Goal: Information Seeking & Learning: Check status

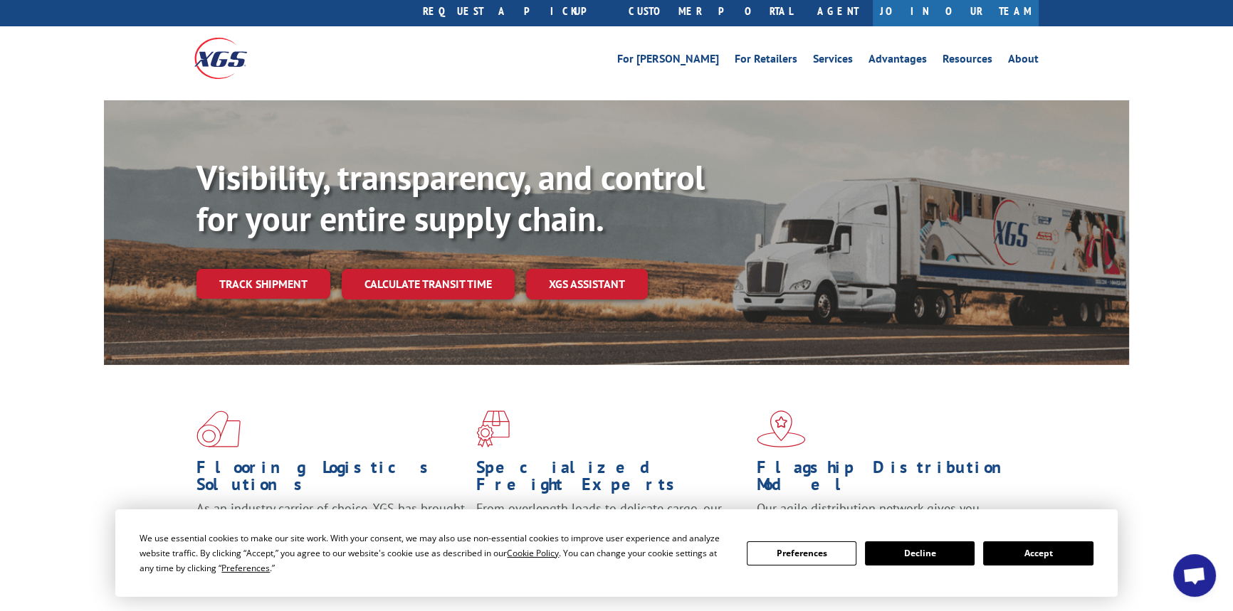
scroll to position [64, 0]
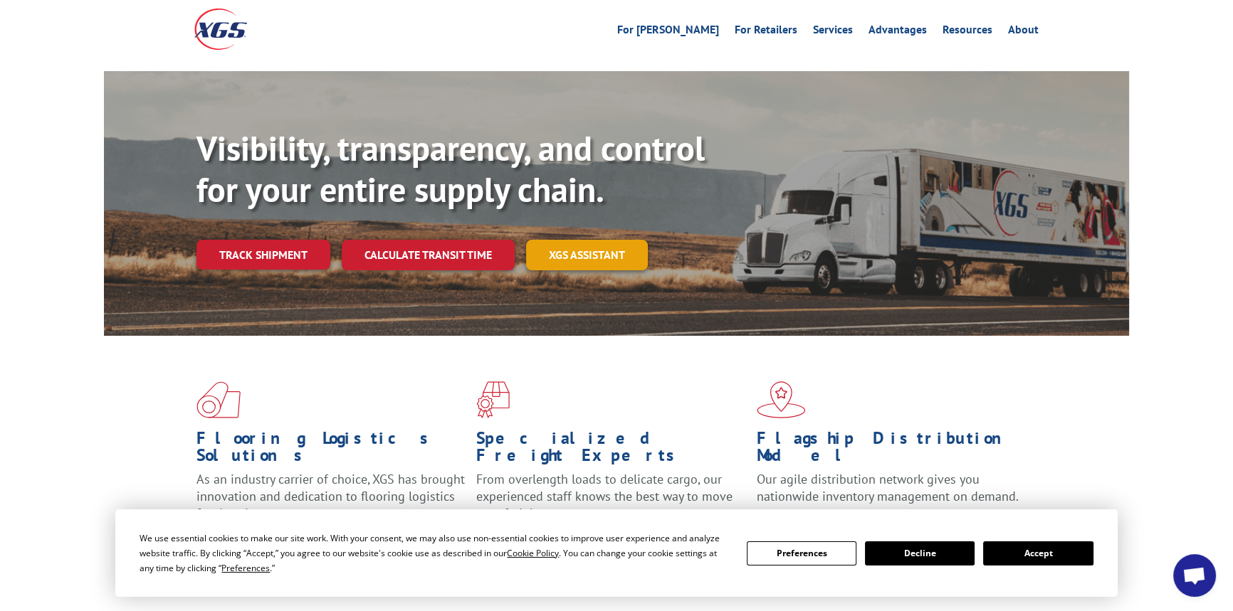
click at [646, 240] on link "XGS ASSISTANT" at bounding box center [587, 255] width 122 height 31
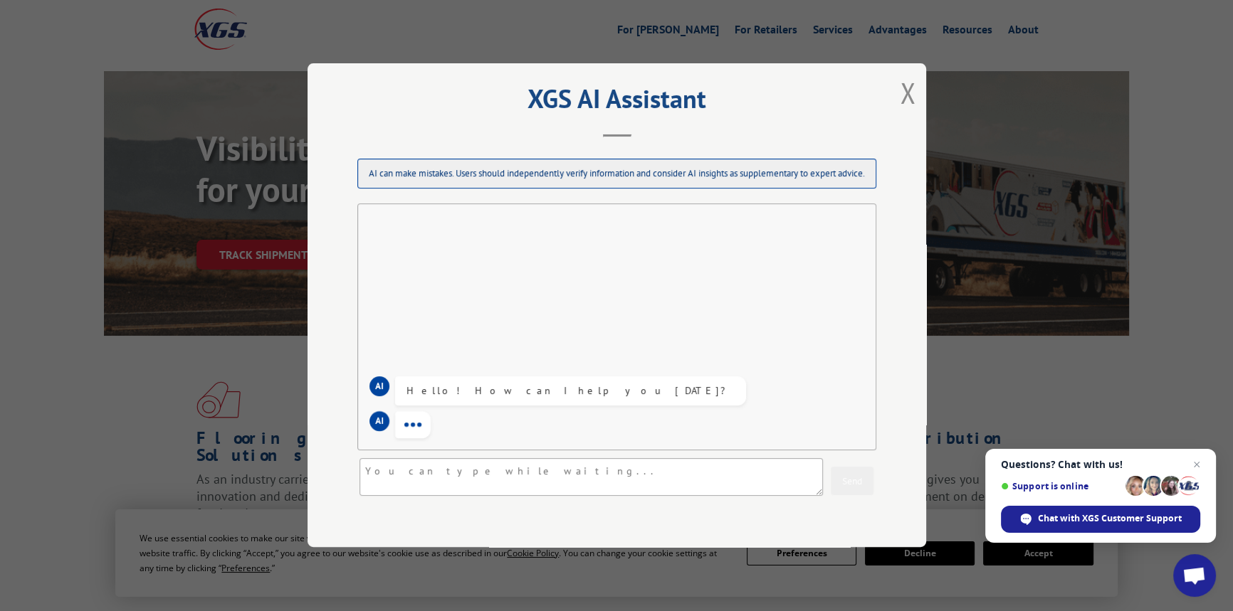
click at [925, 92] on div "XGS AI Assistant AI can make mistakes. Users should independently verify inform…" at bounding box center [616, 305] width 618 height 484
click at [899, 95] on div "XGS AI Assistant AI can make mistakes. Users should independently verify inform…" at bounding box center [616, 305] width 618 height 484
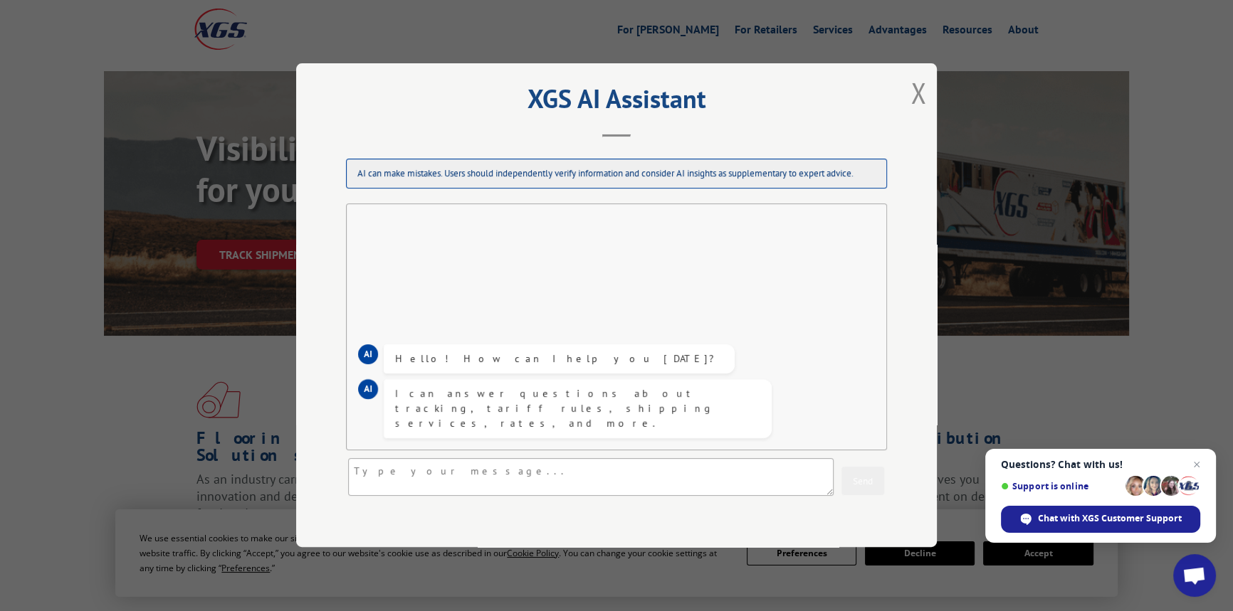
click at [910, 95] on button "Close modal" at bounding box center [918, 93] width 16 height 38
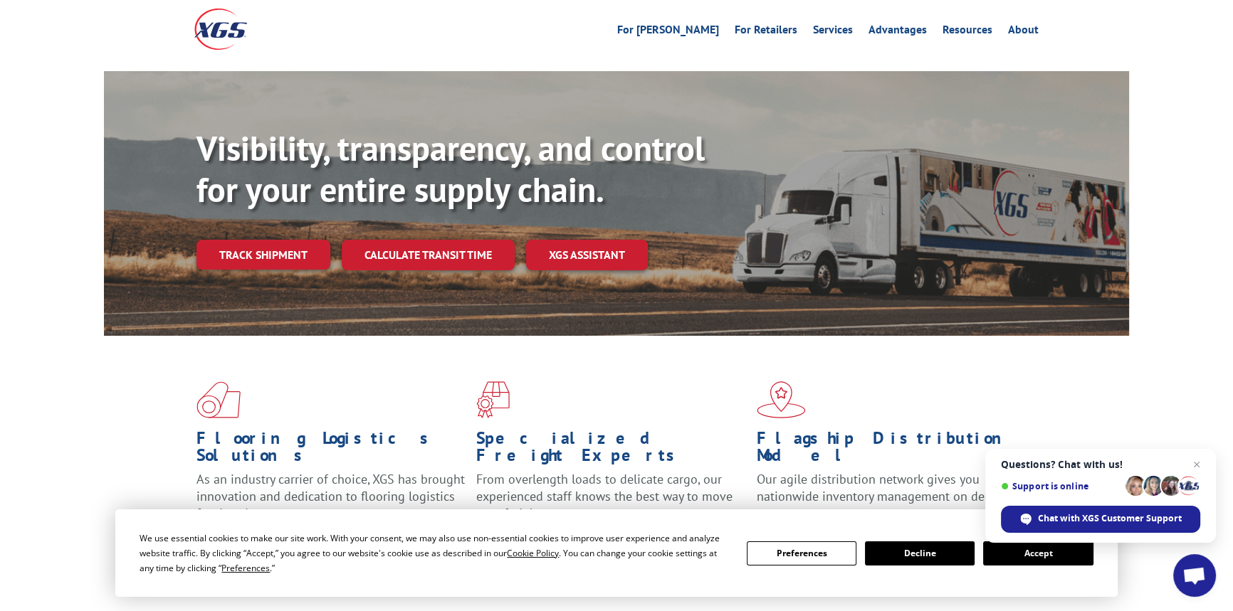
click at [234, 241] on div "Visibility, transparency, and control for your entire supply chain. Track shipm…" at bounding box center [662, 227] width 932 height 199
click at [237, 240] on link "Track shipment" at bounding box center [263, 255] width 134 height 30
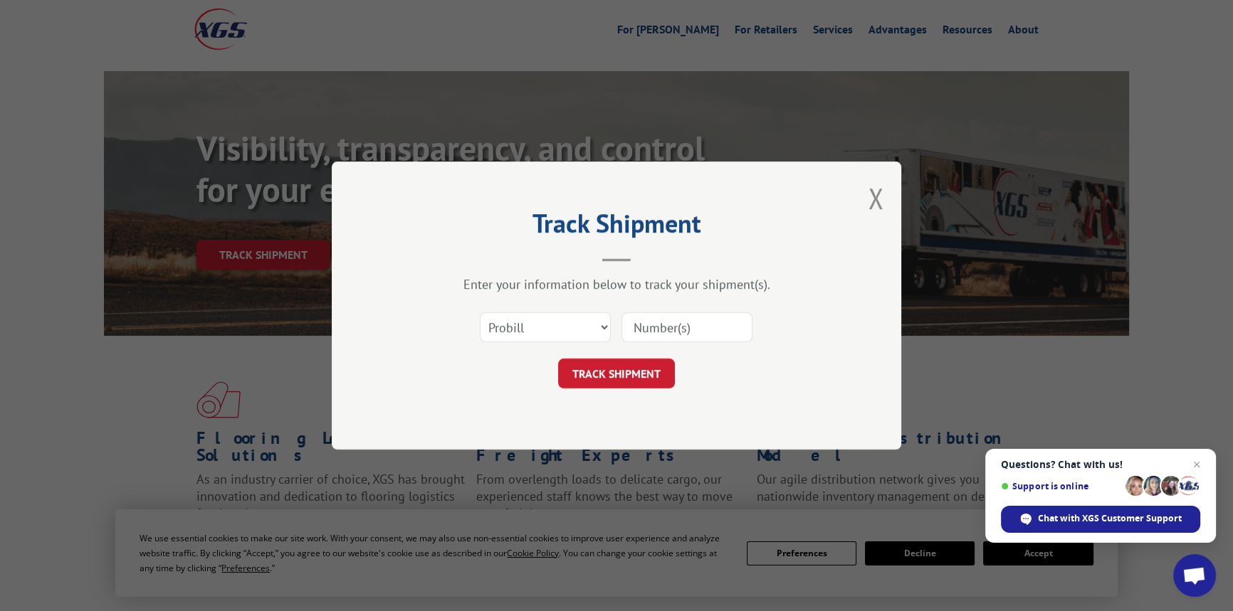
click at [654, 319] on input at bounding box center [686, 327] width 131 height 30
paste input "17402240"
type input "17402240"
click at [617, 371] on button "TRACK SHIPMENT" at bounding box center [616, 374] width 117 height 30
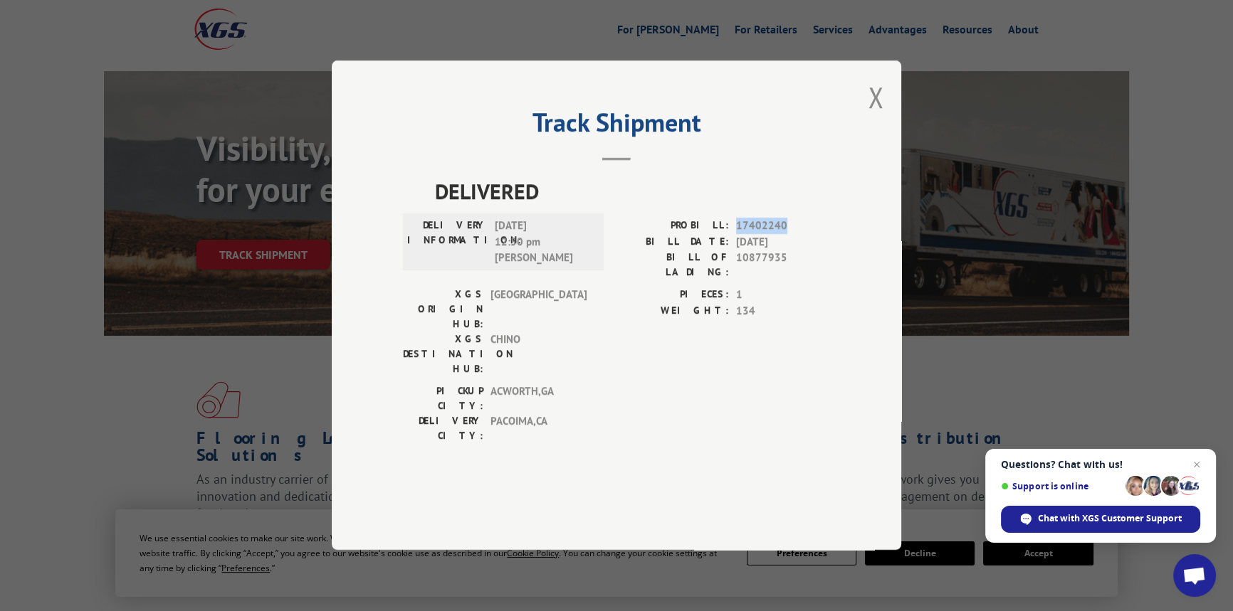
drag, startPoint x: 797, startPoint y: 260, endPoint x: 727, endPoint y: 263, distance: 69.8
click at [727, 235] on div "PROBILL: 17402240" at bounding box center [723, 226] width 214 height 16
copy div "17402240"
drag, startPoint x: 883, startPoint y: 140, endPoint x: 873, endPoint y: 137, distance: 10.6
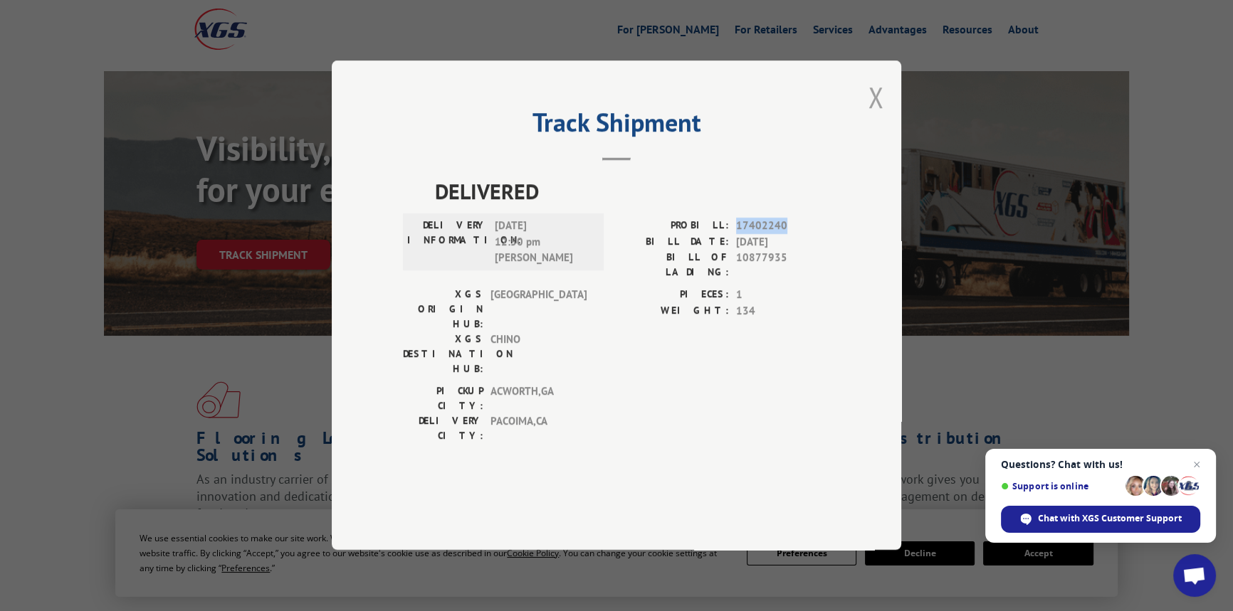
click at [881, 140] on div "Track Shipment DELIVERED DELIVERY INFORMATION: [DATE] 12:50 pm [PERSON_NAME]: 1…" at bounding box center [616, 305] width 569 height 490
drag, startPoint x: 873, startPoint y: 137, endPoint x: 826, endPoint y: 116, distance: 51.3
click at [873, 116] on button "Close modal" at bounding box center [876, 97] width 16 height 38
